Goal: Task Accomplishment & Management: Use online tool/utility

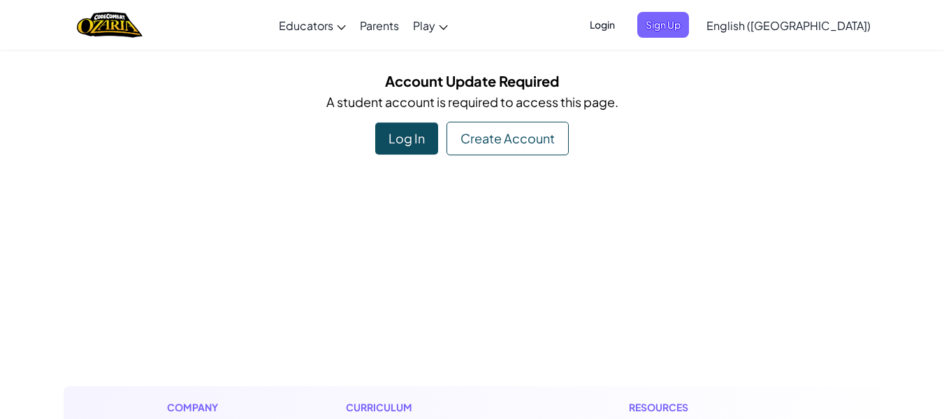
click at [381, 146] on div "Log In" at bounding box center [406, 138] width 63 height 32
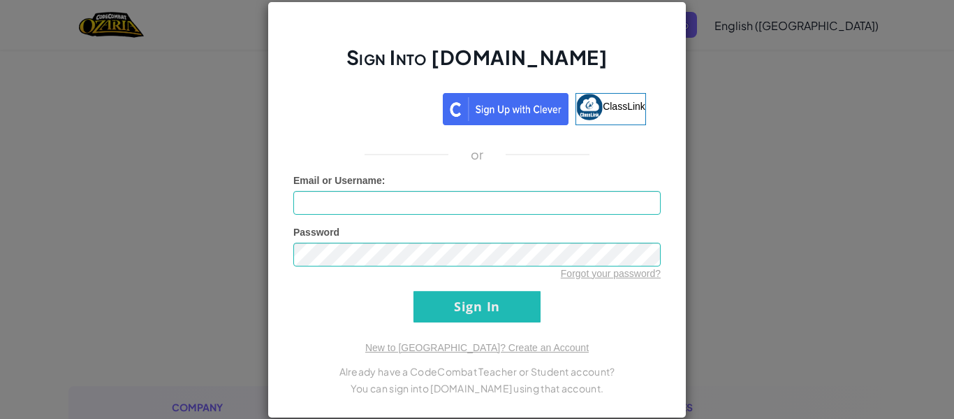
click at [785, 97] on div "Sign Into [DOMAIN_NAME] ClassLink or Unknown Error Email or Username : Password…" at bounding box center [477, 209] width 954 height 419
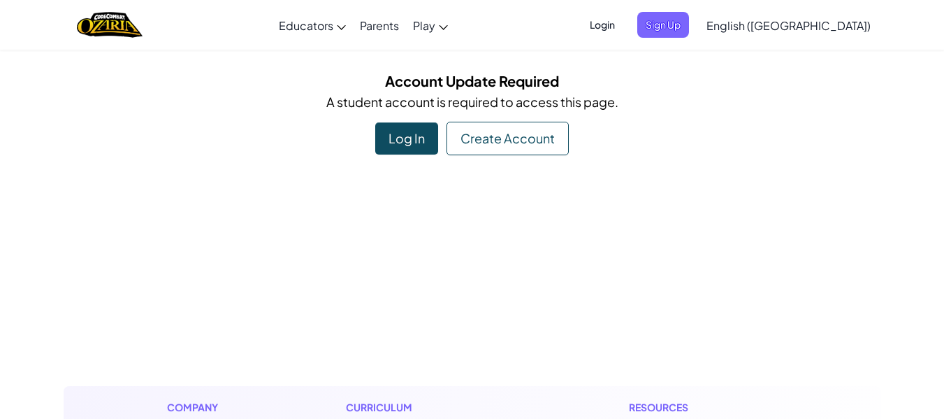
click at [382, 143] on div "Log In" at bounding box center [406, 138] width 63 height 32
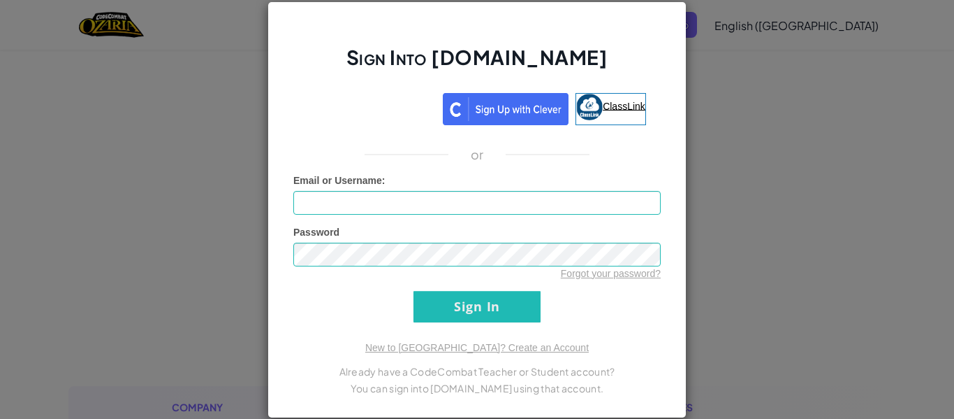
click at [611, 110] on span "ClassLink" at bounding box center [624, 105] width 43 height 11
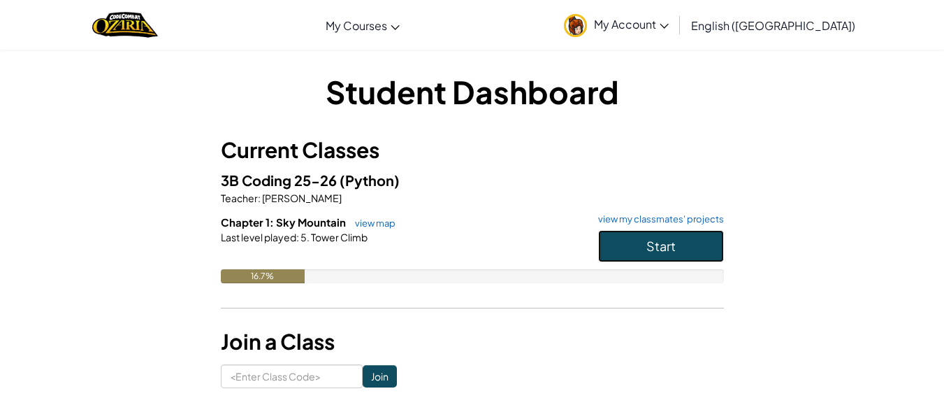
click at [638, 247] on button "Start" at bounding box center [661, 246] width 126 height 32
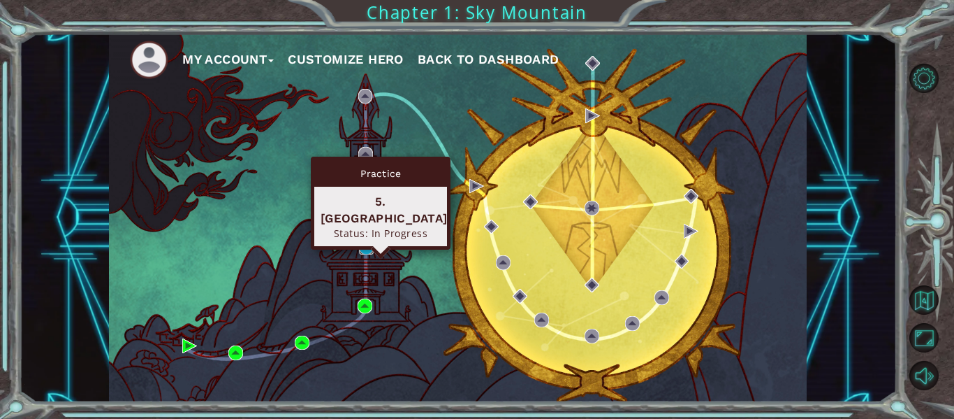
click at [361, 242] on img at bounding box center [366, 247] width 15 height 15
